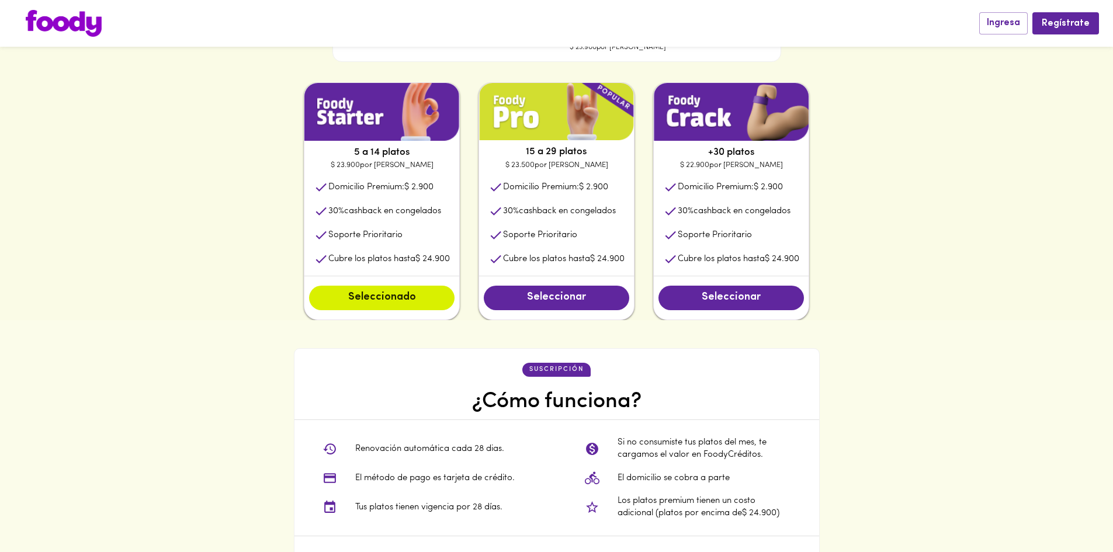
scroll to position [643, 0]
